Goal: Navigation & Orientation: Understand site structure

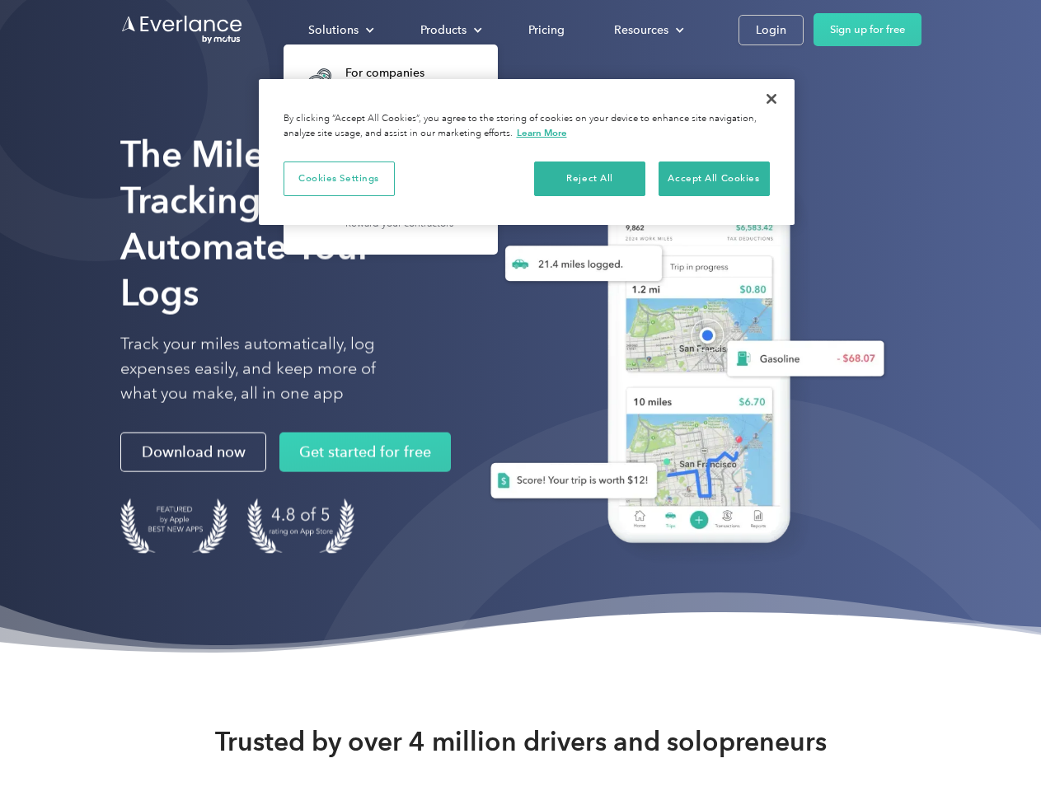
click at [340, 30] on div "Solutions" at bounding box center [333, 30] width 50 height 21
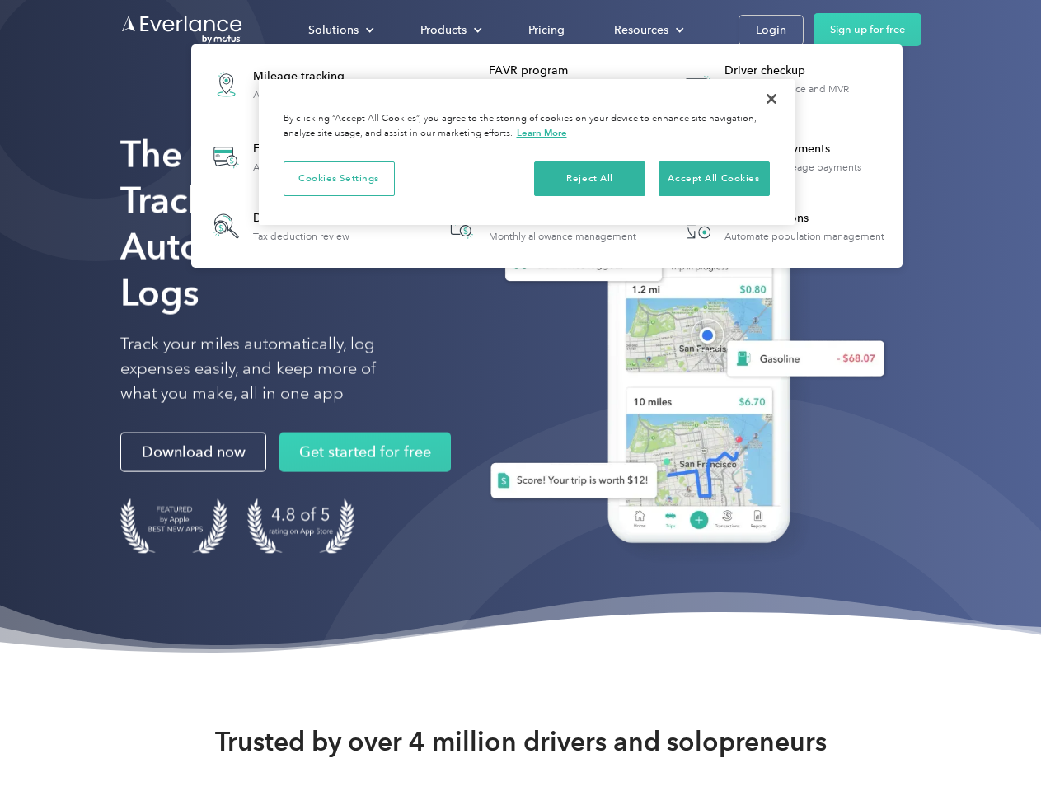
click at [449, 30] on div "Products" at bounding box center [443, 30] width 46 height 21
click at [647, 30] on div "Resources" at bounding box center [641, 30] width 54 height 21
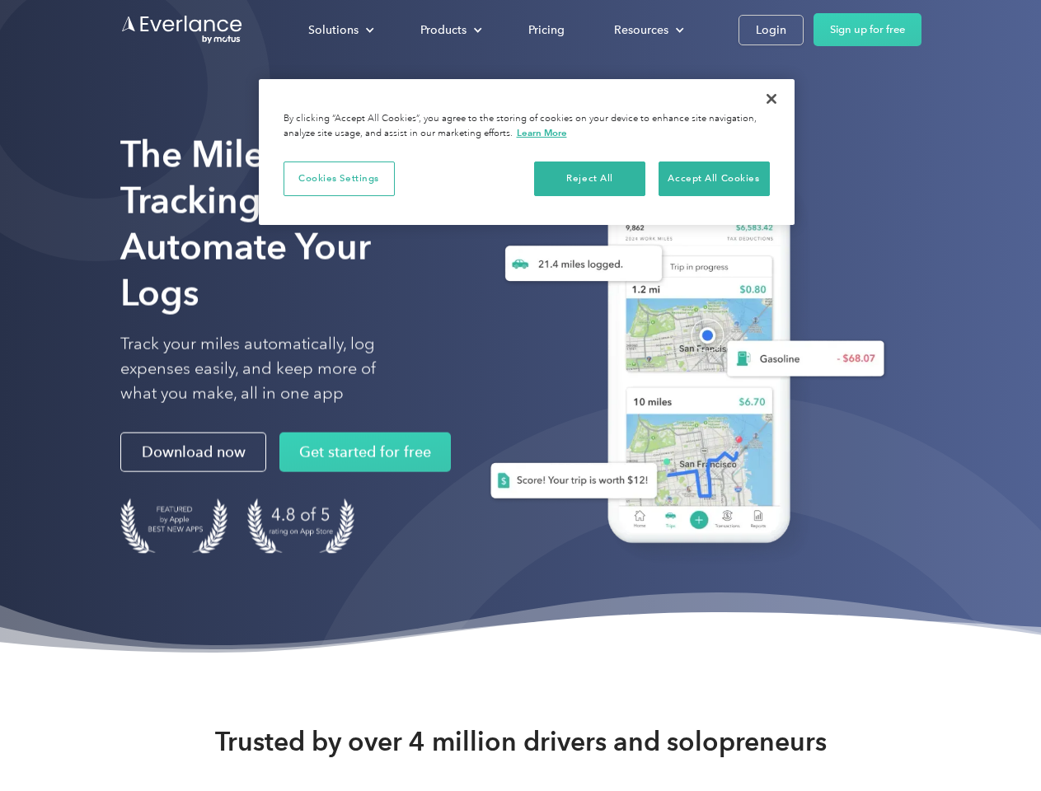
click at [339, 178] on button "Cookies Settings" at bounding box center [338, 179] width 111 height 35
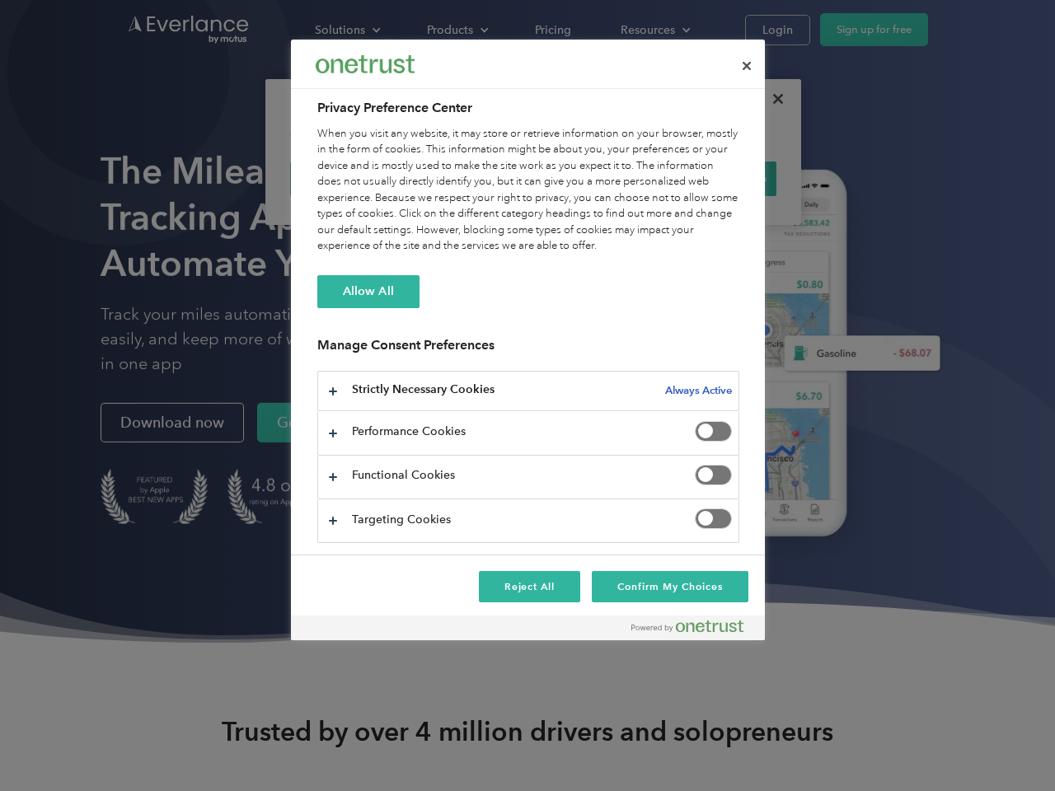
click at [590, 178] on div "When you visit any website, it may store or retrieve information on your browse…" at bounding box center [528, 190] width 422 height 129
click at [714, 178] on div "When you visit any website, it may store or retrieve information on your browse…" at bounding box center [528, 190] width 422 height 129
click at [771, 99] on div at bounding box center [527, 395] width 1055 height 791
